Goal: Task Accomplishment & Management: Manage account settings

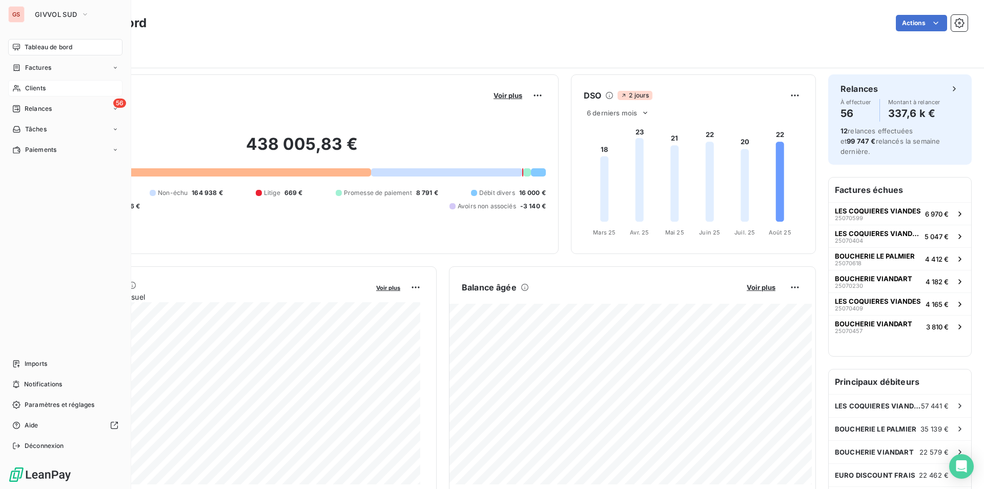
scroll to position [511, 0]
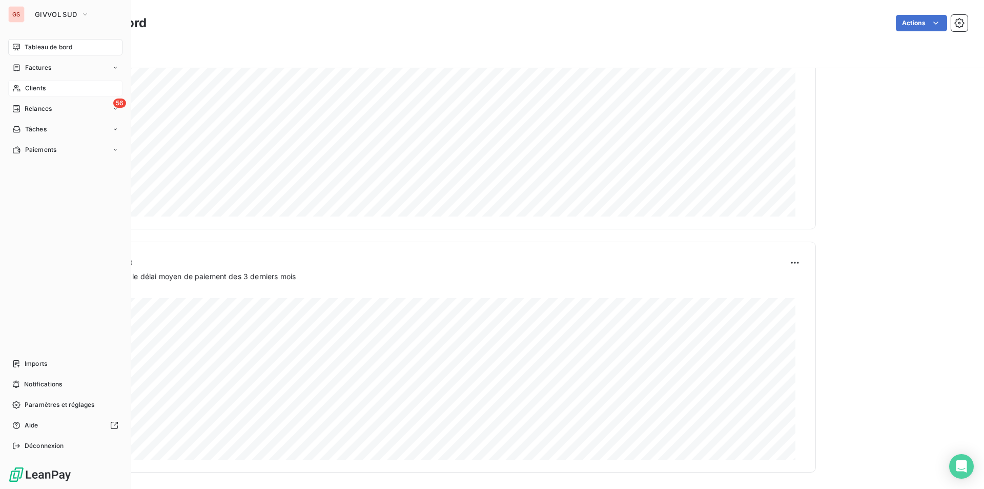
click at [29, 88] on span "Clients" at bounding box center [35, 88] width 21 height 9
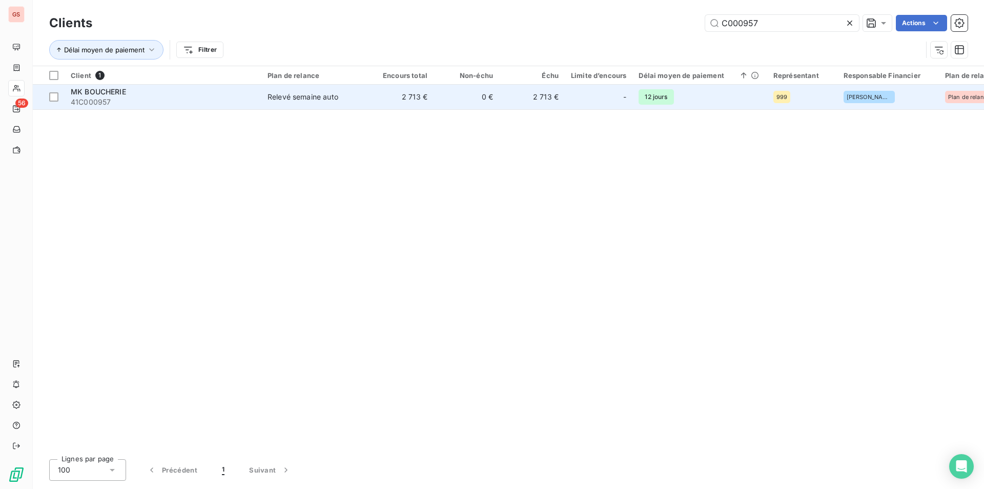
type input "C000957"
click at [226, 104] on span "41C000957" at bounding box center [163, 102] width 185 height 10
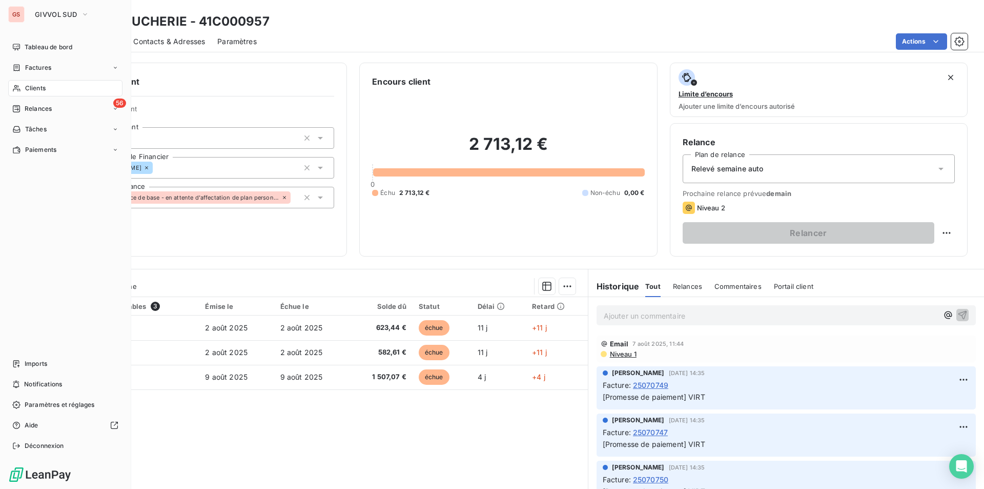
click at [32, 85] on span "Clients" at bounding box center [35, 88] width 21 height 9
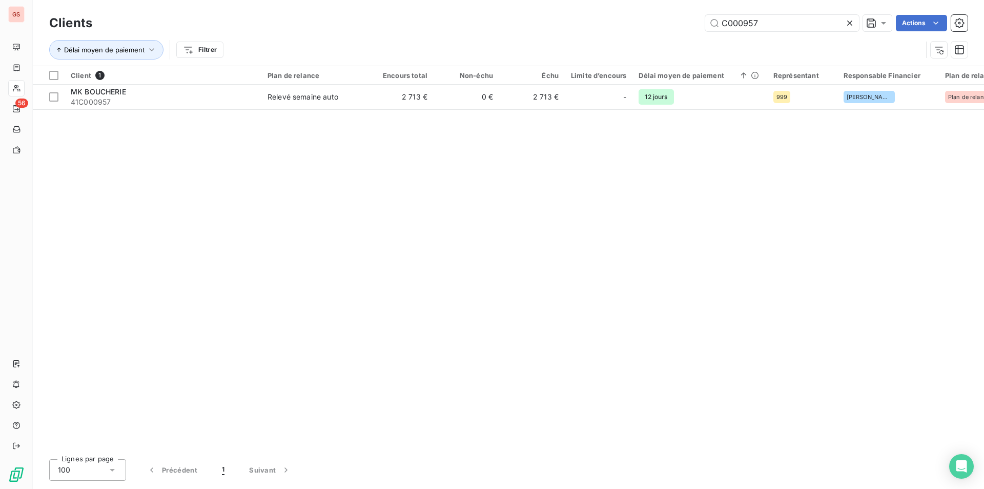
drag, startPoint x: 744, startPoint y: 20, endPoint x: 823, endPoint y: 10, distance: 79.5
click at [822, 11] on div "Clients C000957 Actions Délai moyen de paiement Filtrer" at bounding box center [508, 33] width 951 height 66
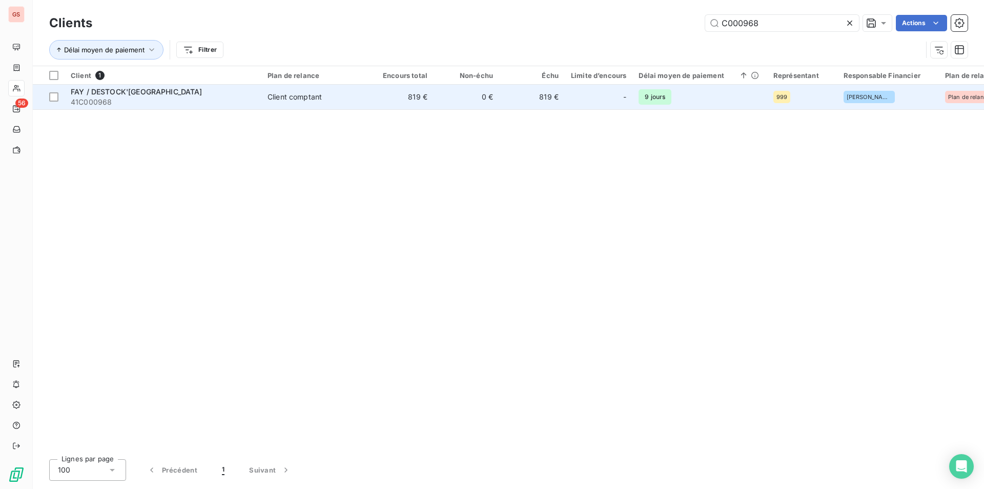
type input "C000968"
click at [171, 94] on div "FAY / DESTOCK'[GEOGRAPHIC_DATA]" at bounding box center [163, 92] width 185 height 10
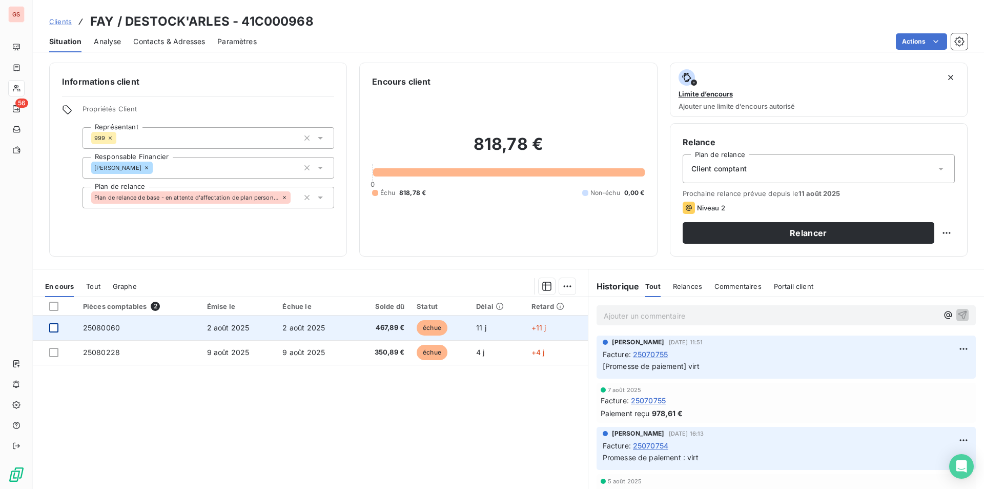
click at [54, 325] on div at bounding box center [53, 327] width 9 height 9
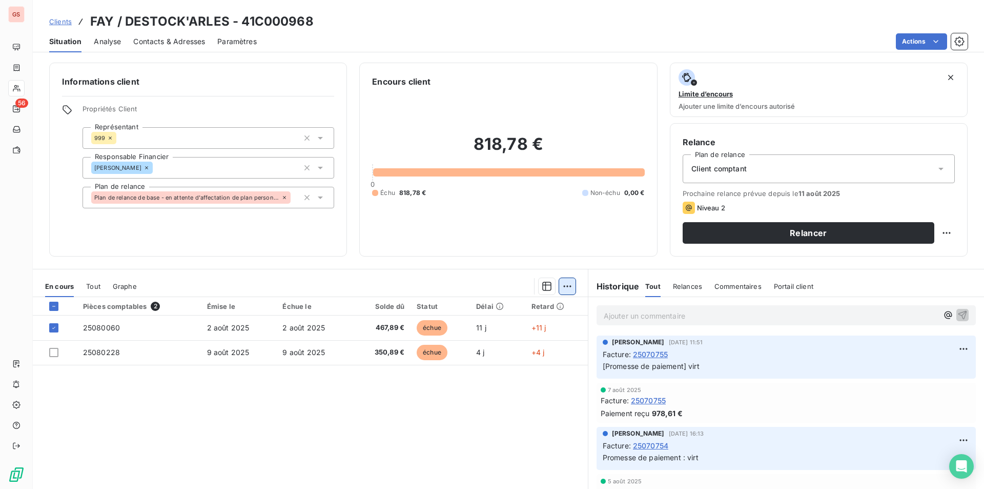
click at [562, 286] on html "GS 56 Clients FAY / DESTOCK'[GEOGRAPHIC_DATA] - 41C000968 Situation Analyse Con…" at bounding box center [492, 244] width 984 height 489
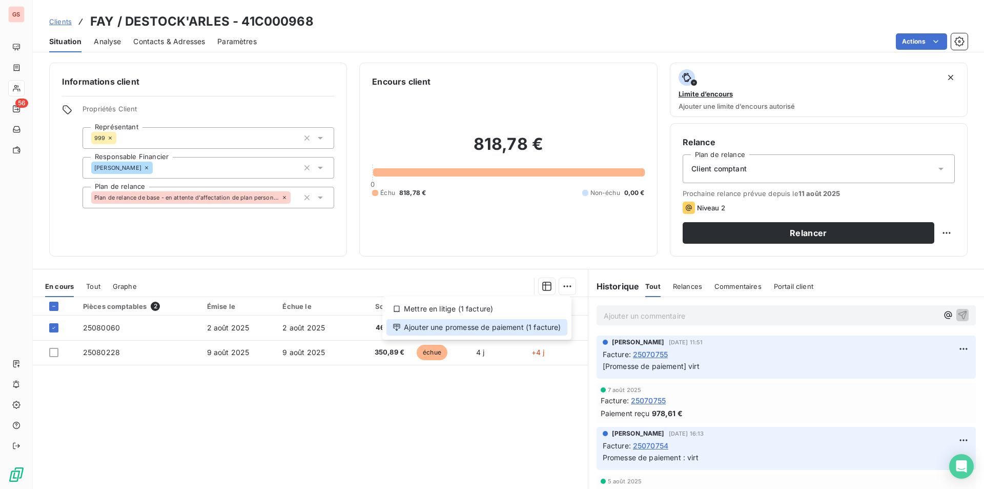
click at [538, 320] on div "Ajouter une promesse de paiement (1 facture)" at bounding box center [477, 327] width 181 height 16
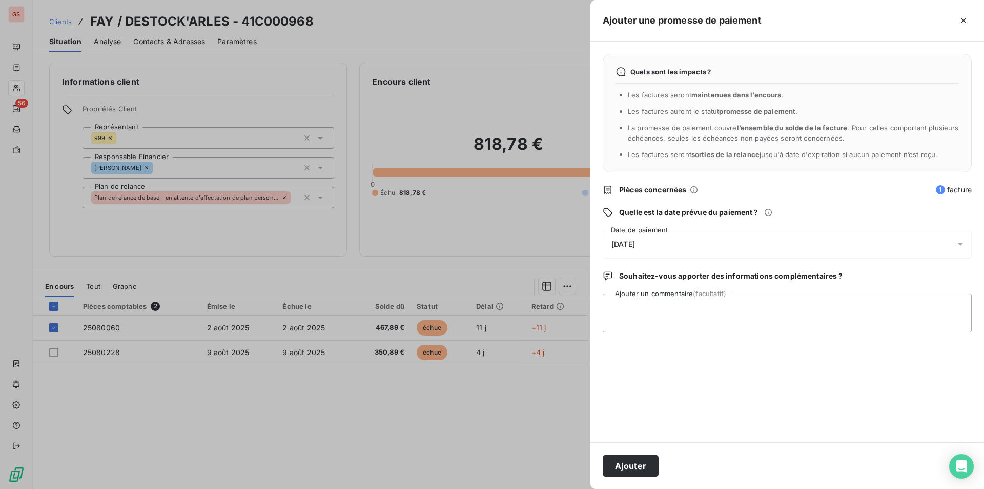
click at [678, 243] on div "[DATE]" at bounding box center [787, 244] width 369 height 29
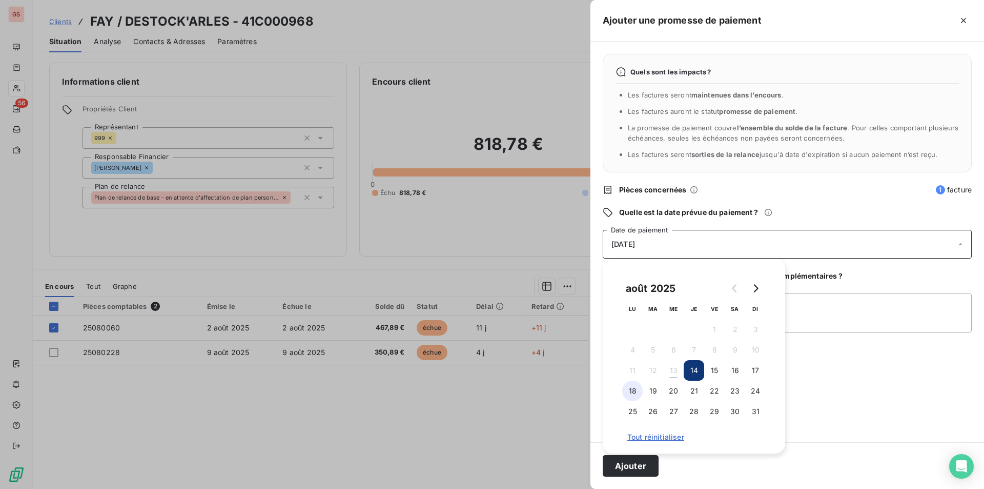
click at [631, 392] on button "18" at bounding box center [632, 390] width 21 height 21
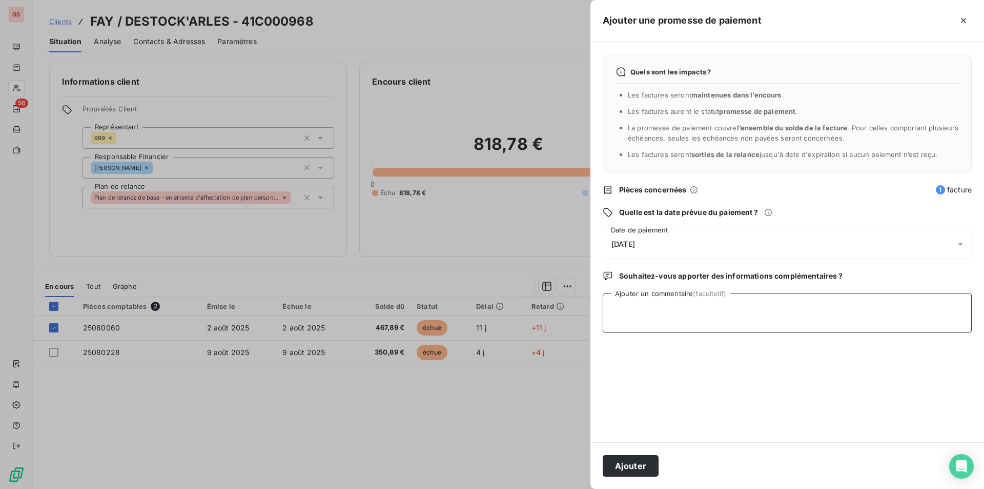
click at [816, 313] on textarea "Ajouter un commentaire (facultatif)" at bounding box center [787, 312] width 369 height 39
type textarea "virt"
click at [636, 470] on button "Ajouter" at bounding box center [631, 466] width 56 height 22
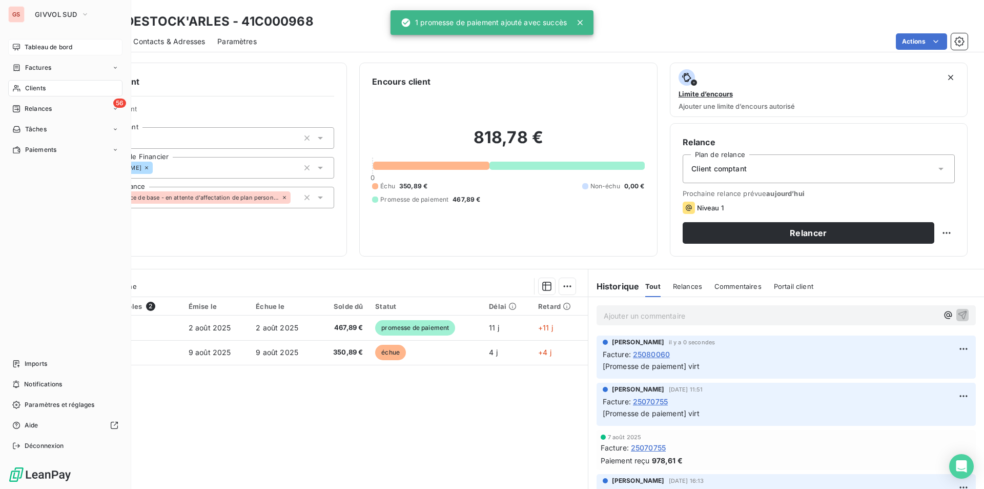
click at [42, 41] on div "Tableau de bord" at bounding box center [65, 47] width 114 height 16
